Goal: Transaction & Acquisition: Purchase product/service

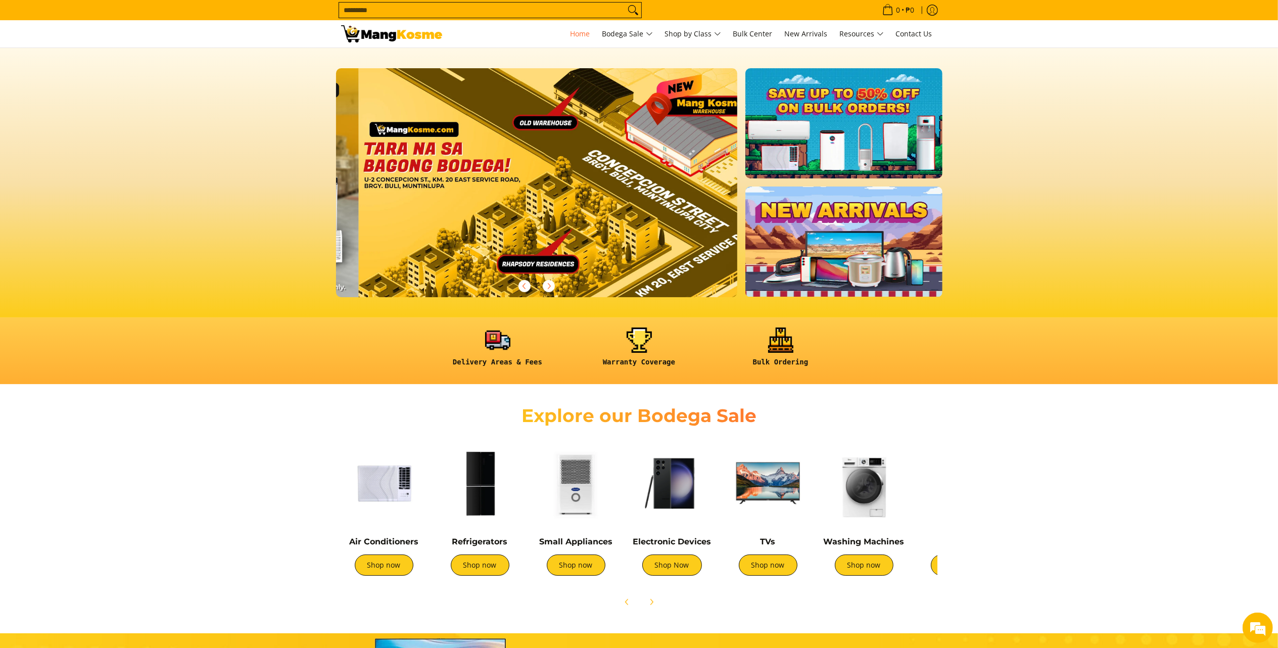
scroll to position [0, 1205]
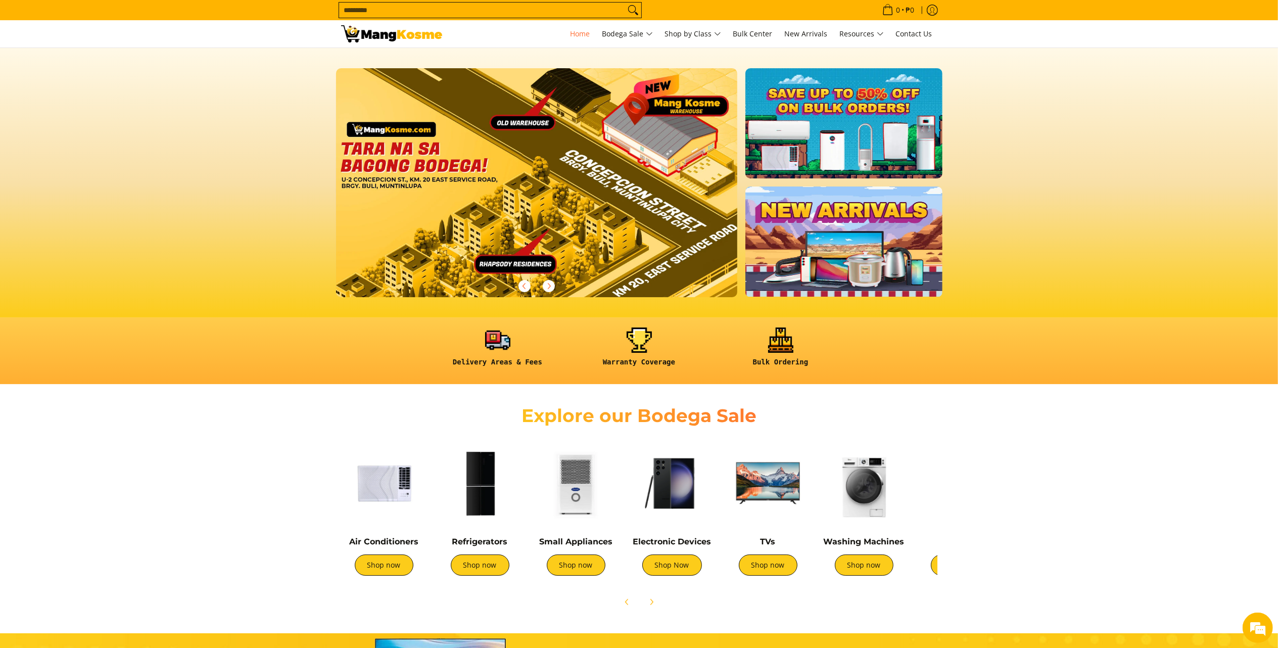
drag, startPoint x: 933, startPoint y: 3, endPoint x: 1140, endPoint y: 486, distance: 526.0
click at [958, 486] on section "Explore our Bodega Sale Air Conditioners Shop now Refrigerators Shop now" at bounding box center [639, 503] width 1278 height 228
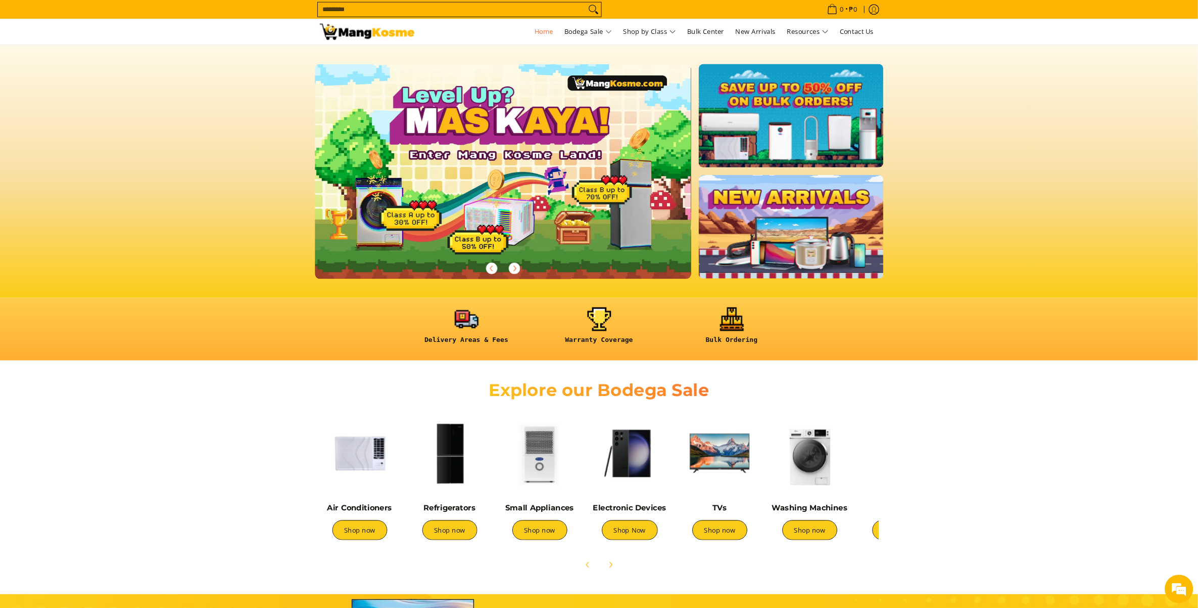
scroll to position [0, 0]
click at [459, 10] on input "Search..." at bounding box center [482, 10] width 286 height 15
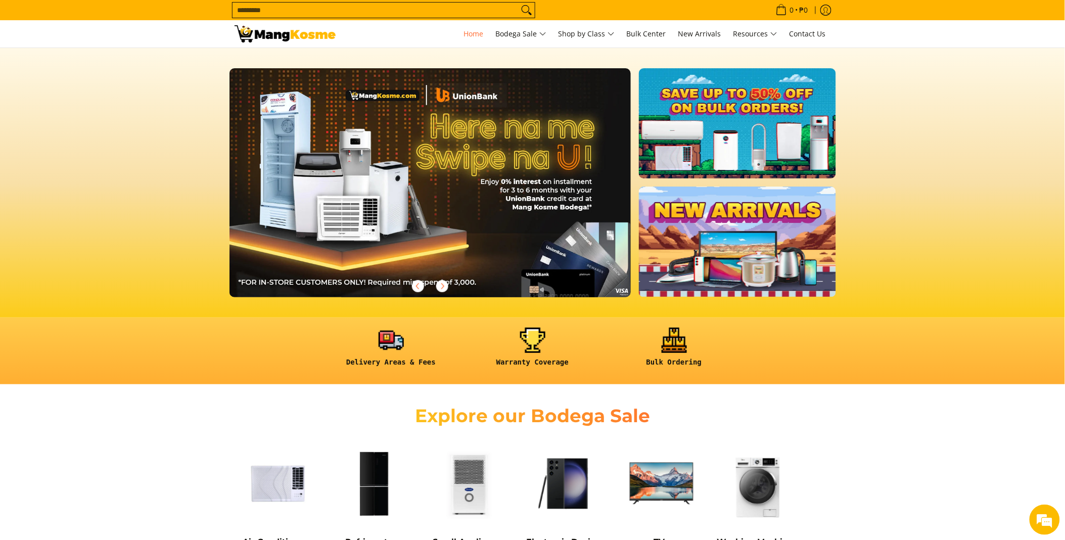
scroll to position [0, 402]
drag, startPoint x: 1169, startPoint y: 0, endPoint x: 305, endPoint y: 7, distance: 863.8
click at [305, 7] on input "Search..." at bounding box center [376, 10] width 286 height 15
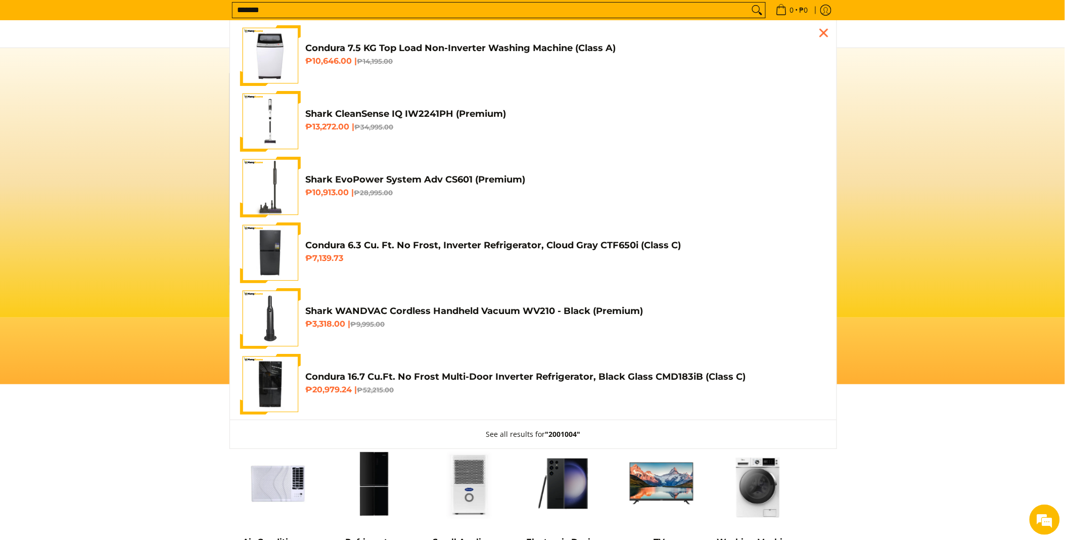
scroll to position [0, 804]
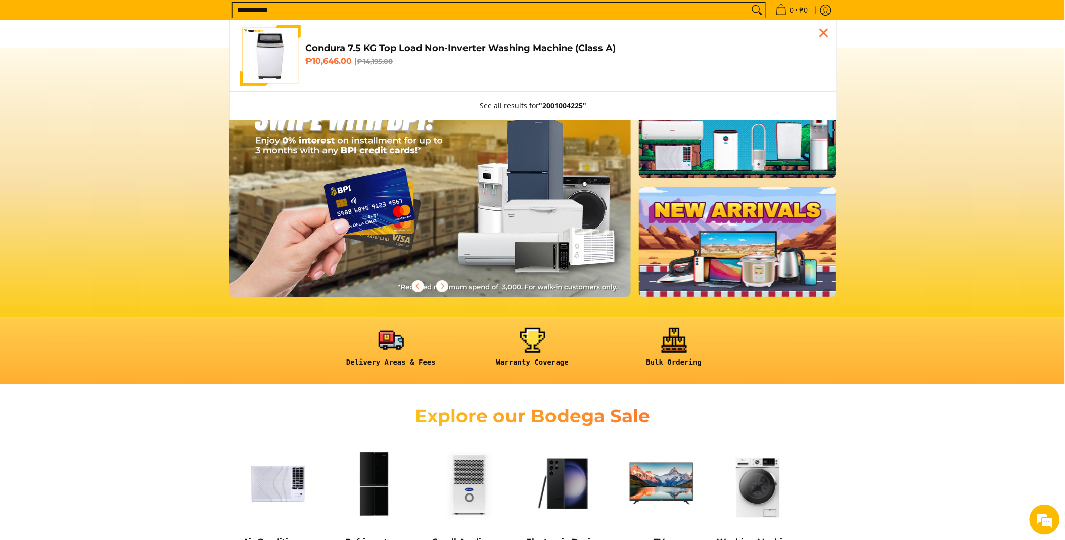
type input "**********"
click at [337, 78] on link "Condura 7.5 KG Top Load Non-Inverter Washing Machine (Class A) ₱10,646.00 | ₱14…" at bounding box center [533, 55] width 586 height 61
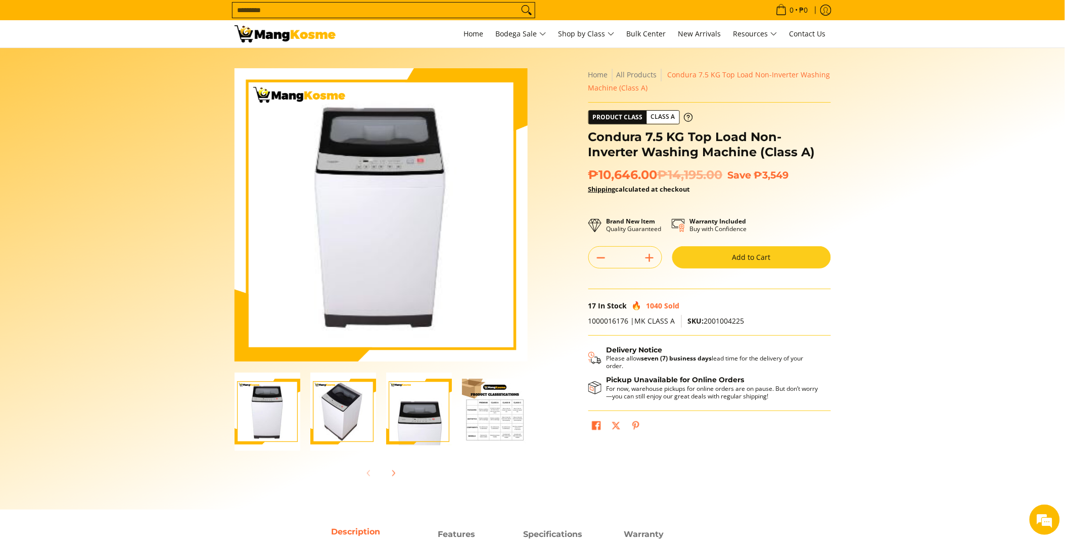
click at [757, 261] on button "Add to Cart" at bounding box center [751, 257] width 159 height 22
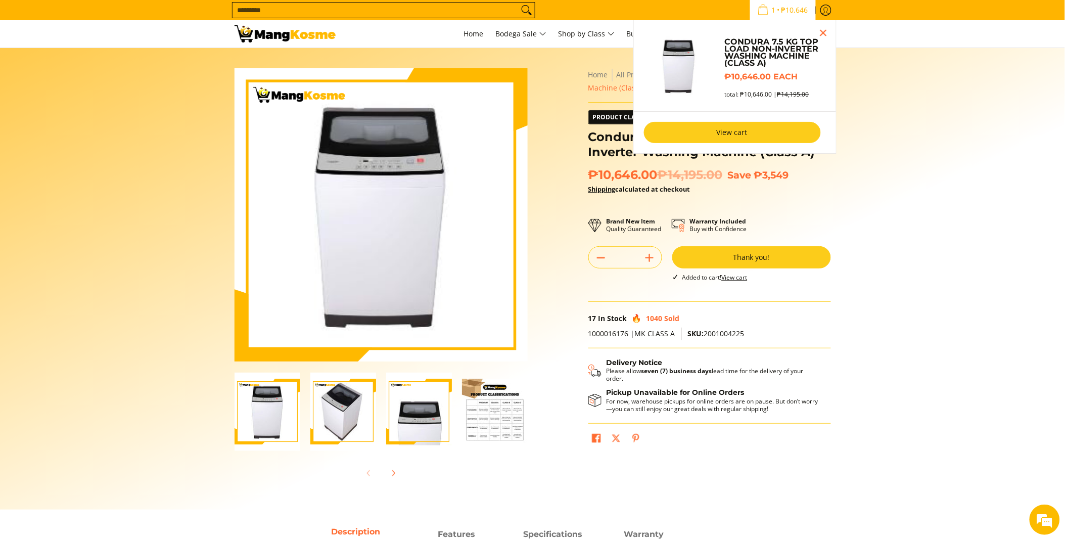
click at [712, 130] on link "View cart" at bounding box center [732, 132] width 177 height 21
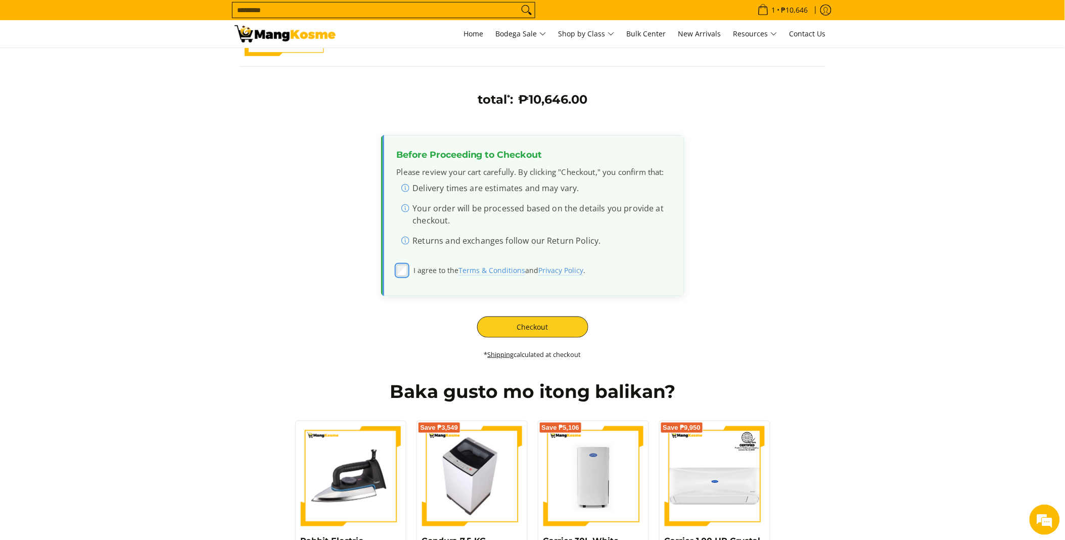
scroll to position [281, 0]
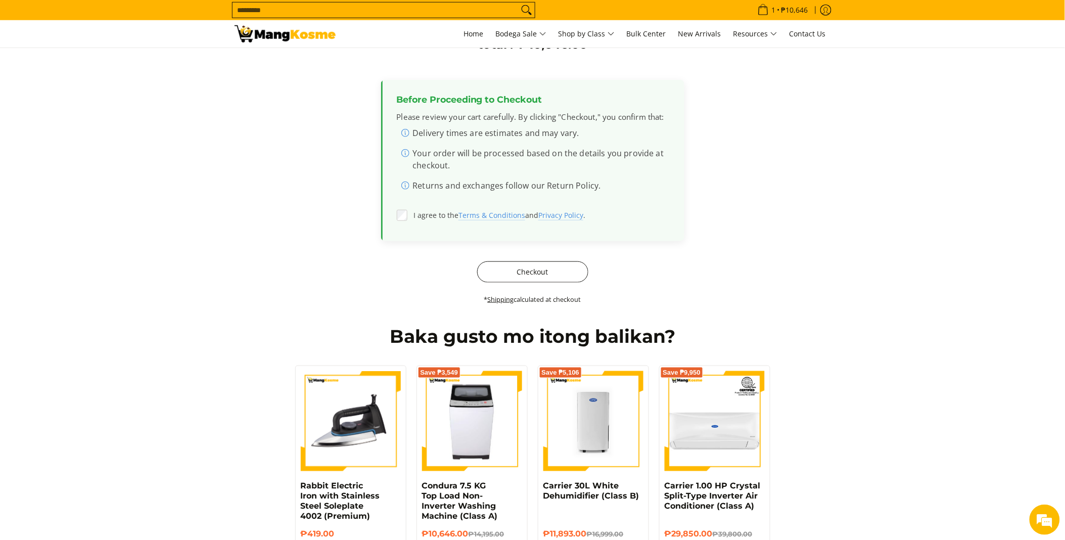
click at [516, 268] on button "Checkout" at bounding box center [532, 271] width 111 height 21
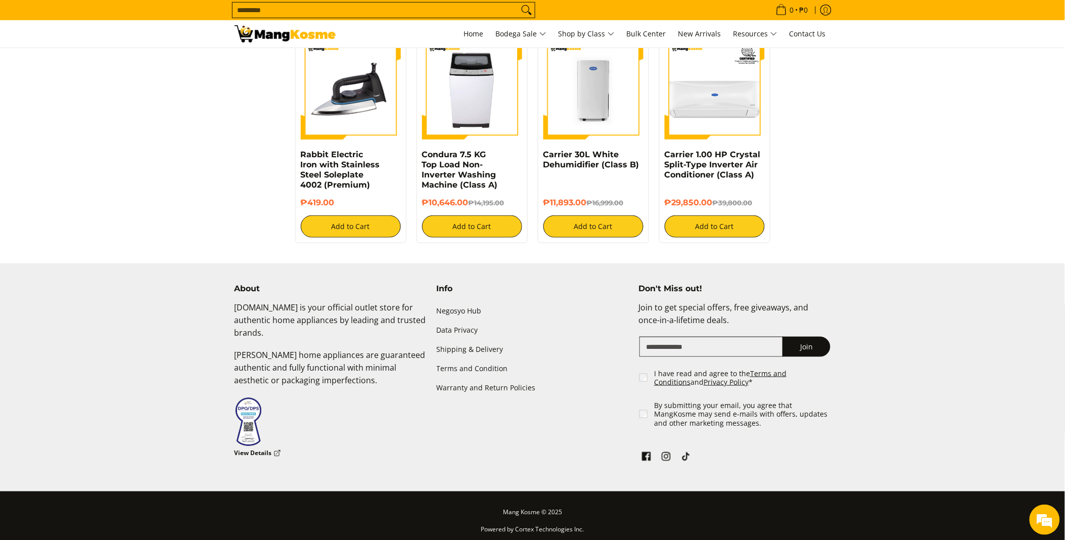
scroll to position [216, 0]
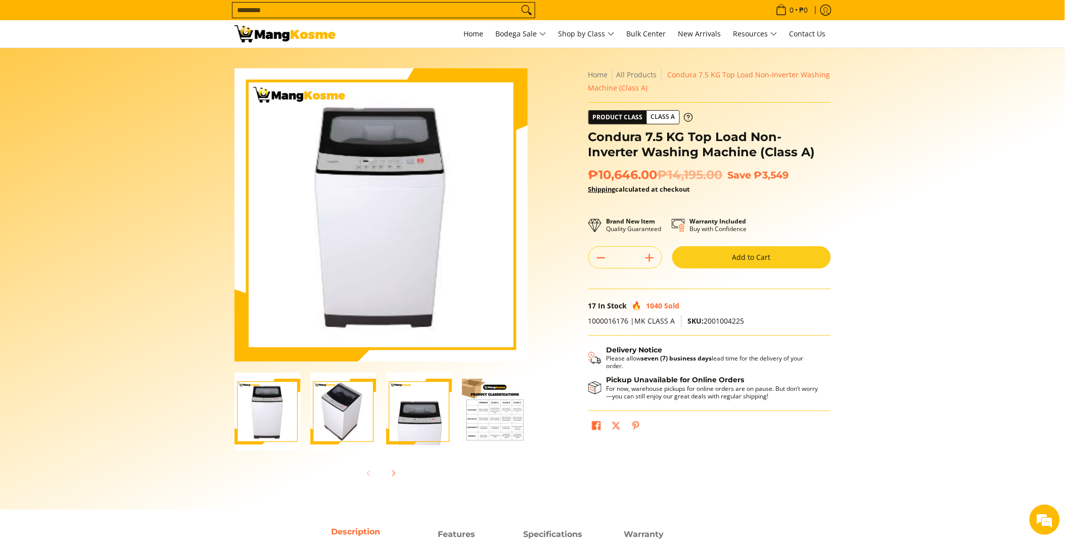
click at [296, 6] on input "Search..." at bounding box center [376, 10] width 286 height 15
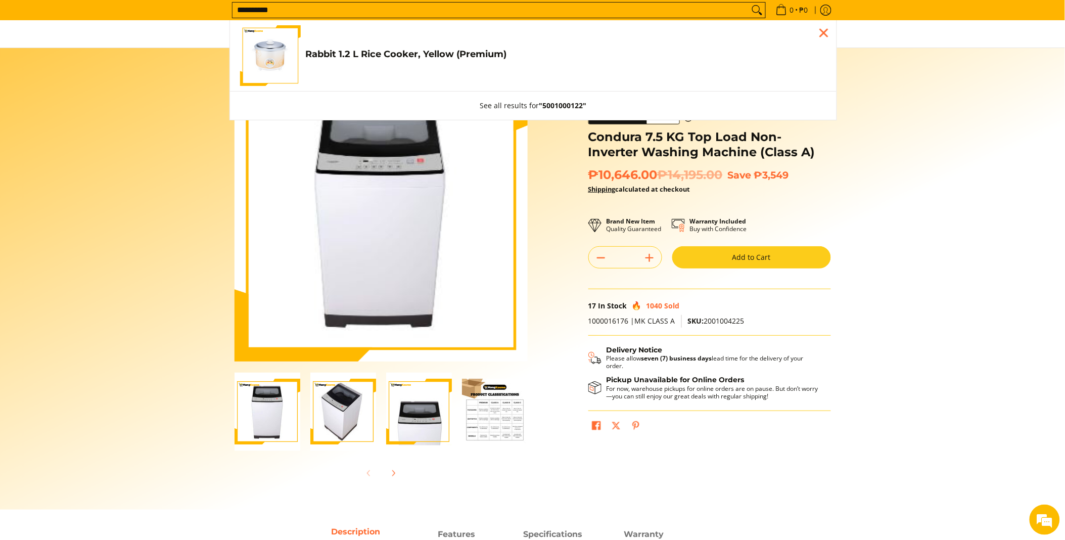
type input "**********"
click at [321, 46] on link "Rabbit 1.2 L Rice Cooker, Yellow (Premium) ₱659.00" at bounding box center [533, 55] width 586 height 61
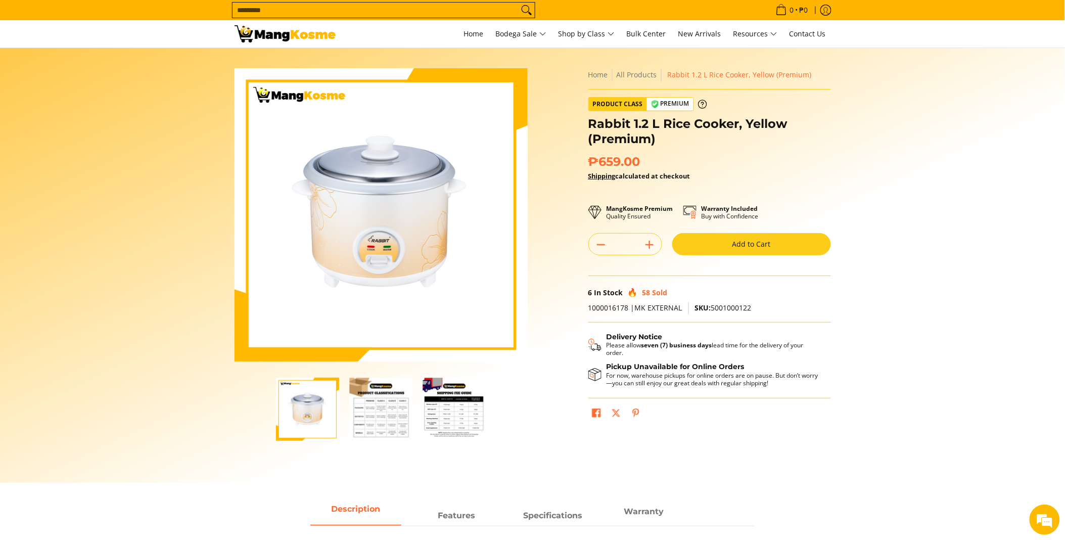
click at [769, 244] on button "Add to Cart" at bounding box center [751, 244] width 159 height 22
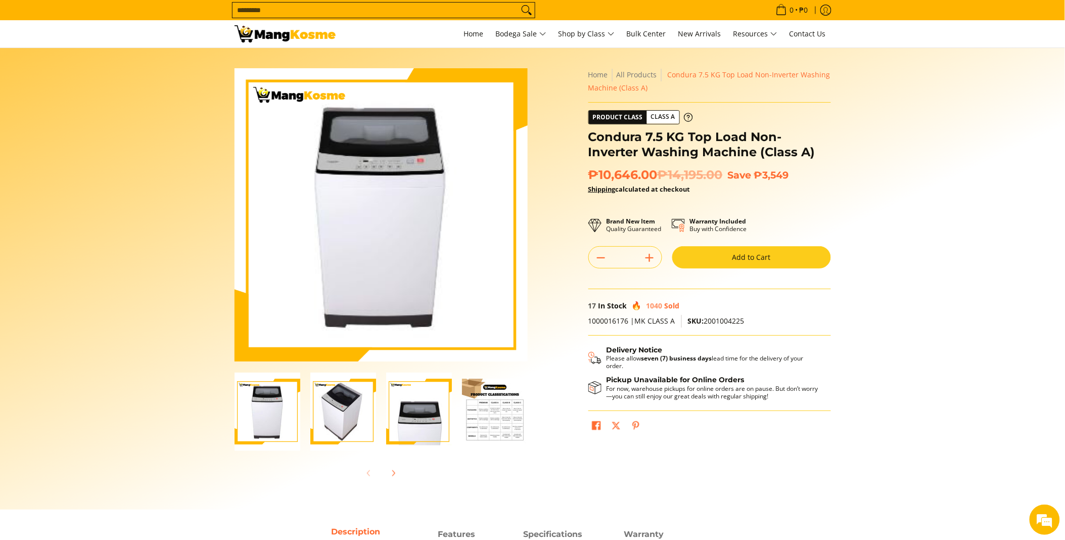
click at [279, 12] on input "Search..." at bounding box center [376, 10] width 286 height 15
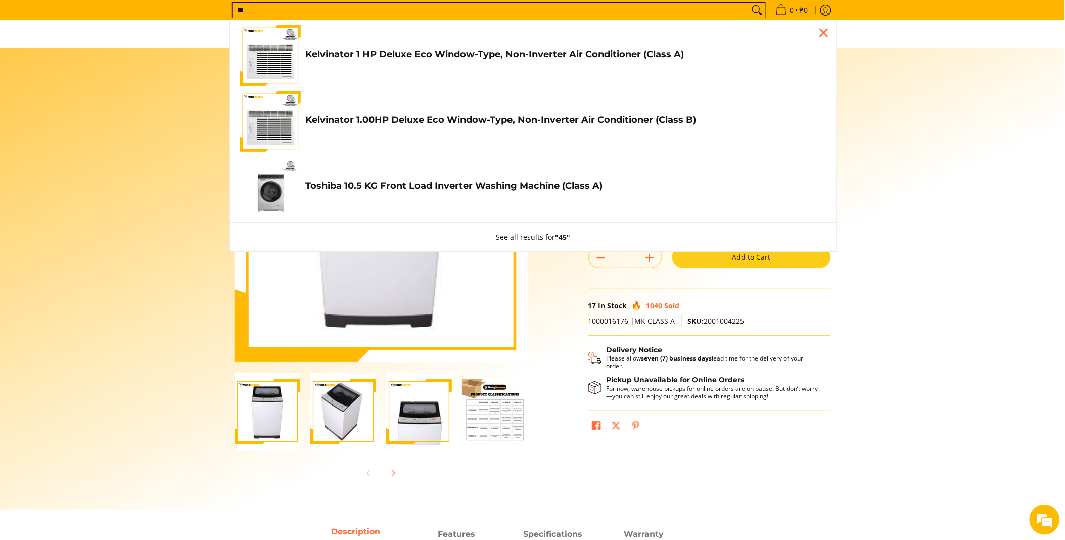
type input "*"
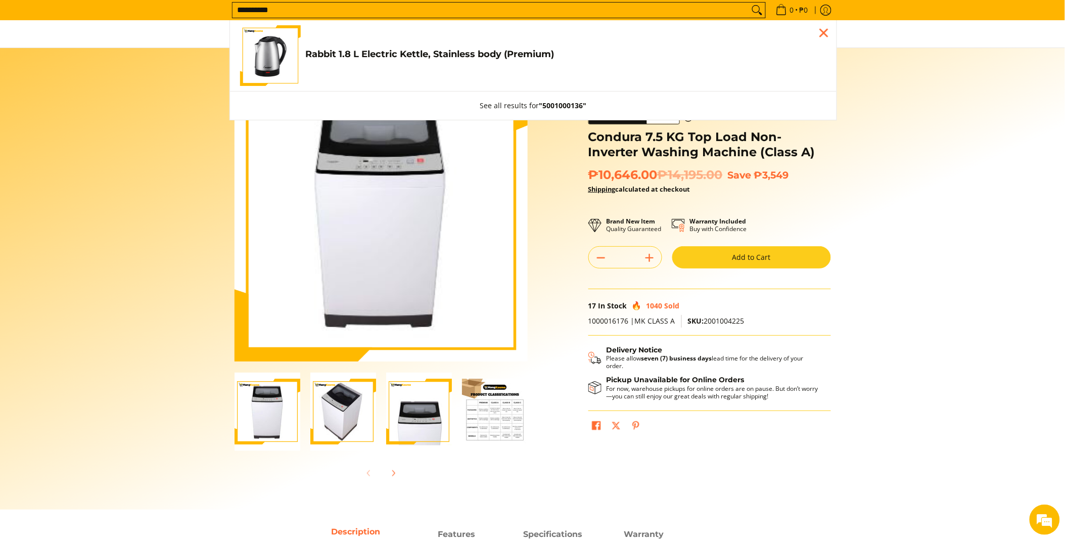
type input "**********"
click at [317, 45] on link "Rabbit 1.8 L Electric Kettle, Stainless body (Premium) ₱479.00" at bounding box center [533, 55] width 586 height 61
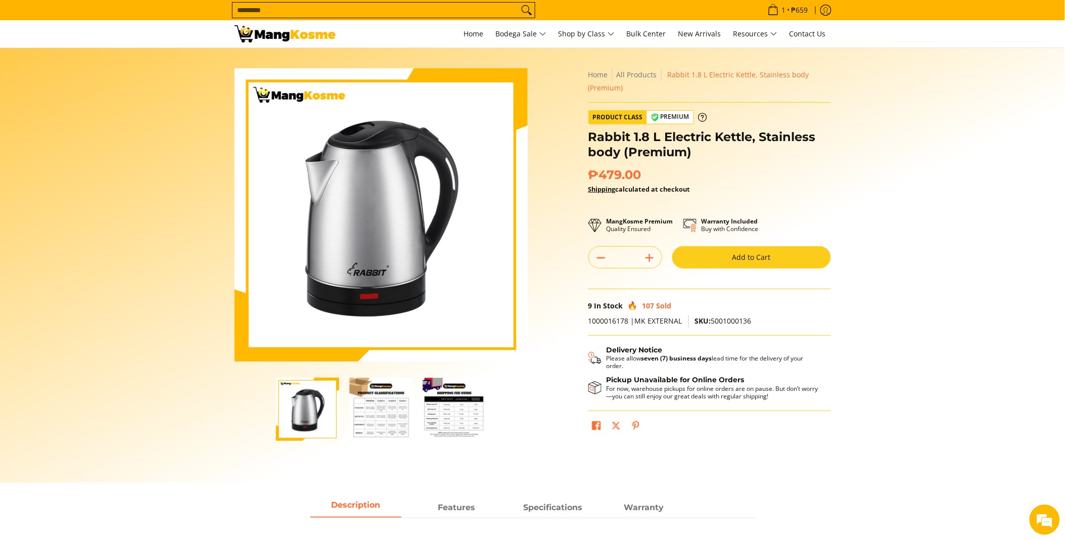
click at [740, 255] on button "Add to Cart" at bounding box center [751, 257] width 159 height 22
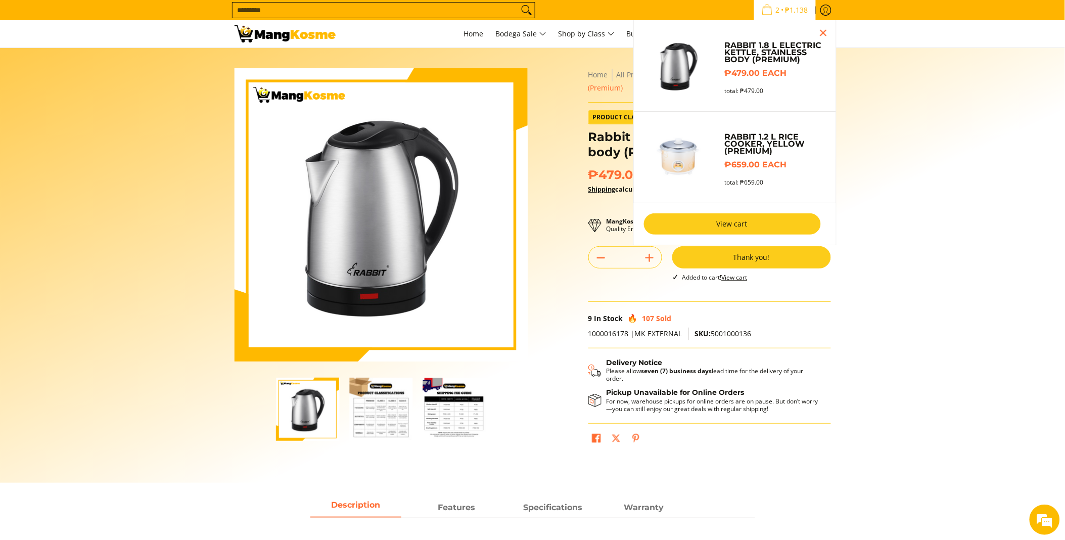
click at [714, 223] on link "View cart" at bounding box center [732, 223] width 177 height 21
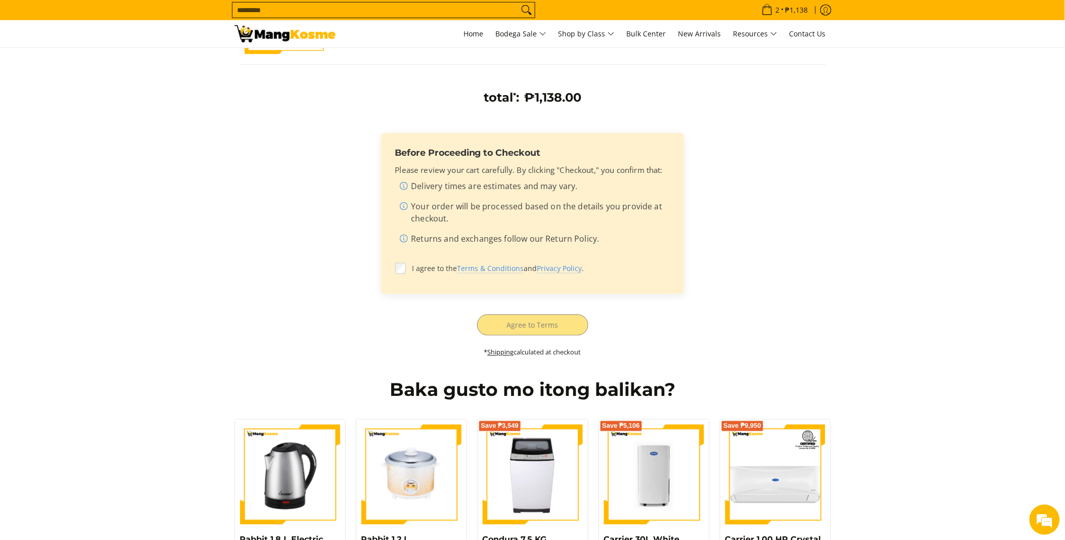
scroll to position [337, 0]
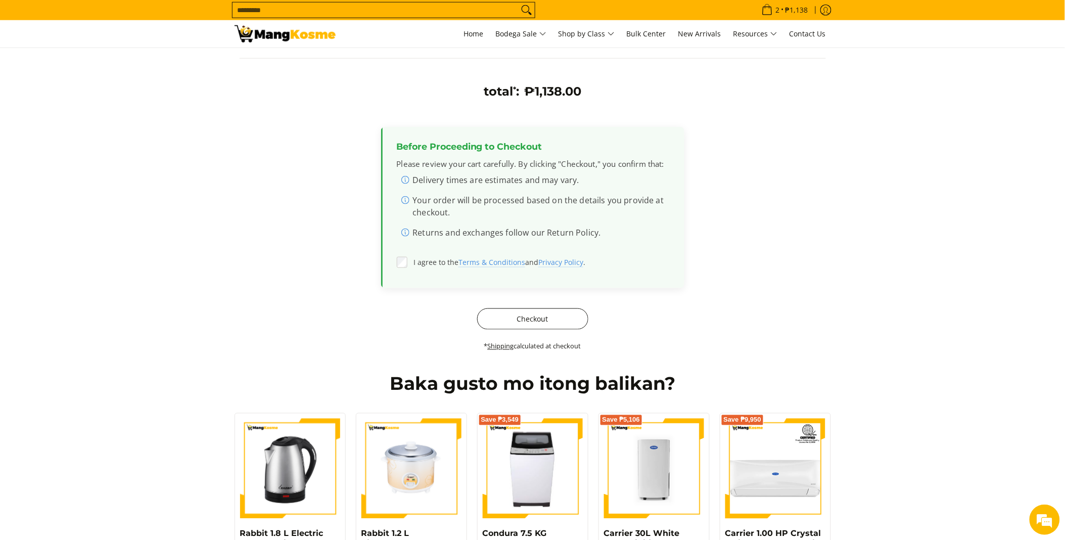
click at [516, 312] on button "Checkout" at bounding box center [532, 318] width 111 height 21
